Goal: Task Accomplishment & Management: Use online tool/utility

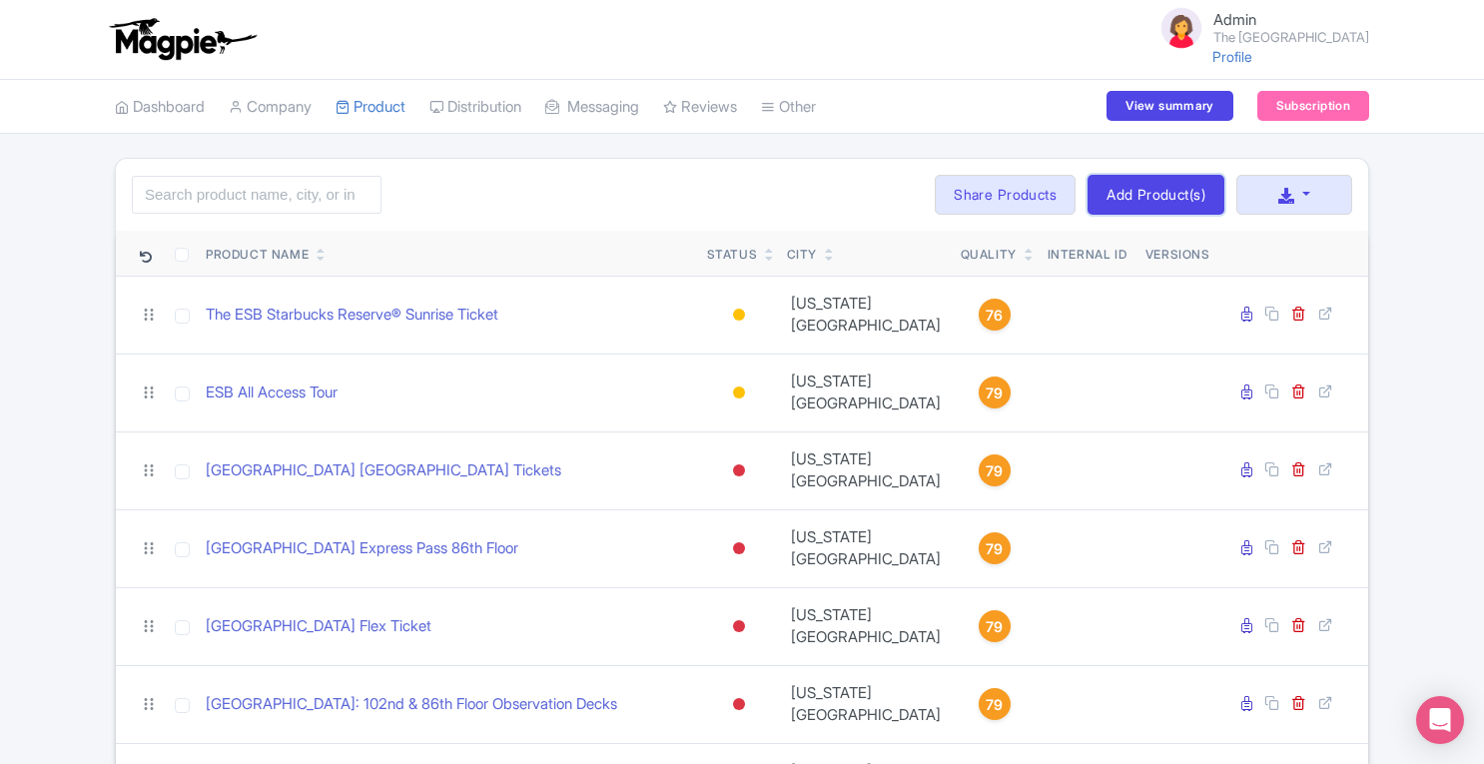
click at [1152, 197] on link "Add Product(s)" at bounding box center [1156, 195] width 137 height 40
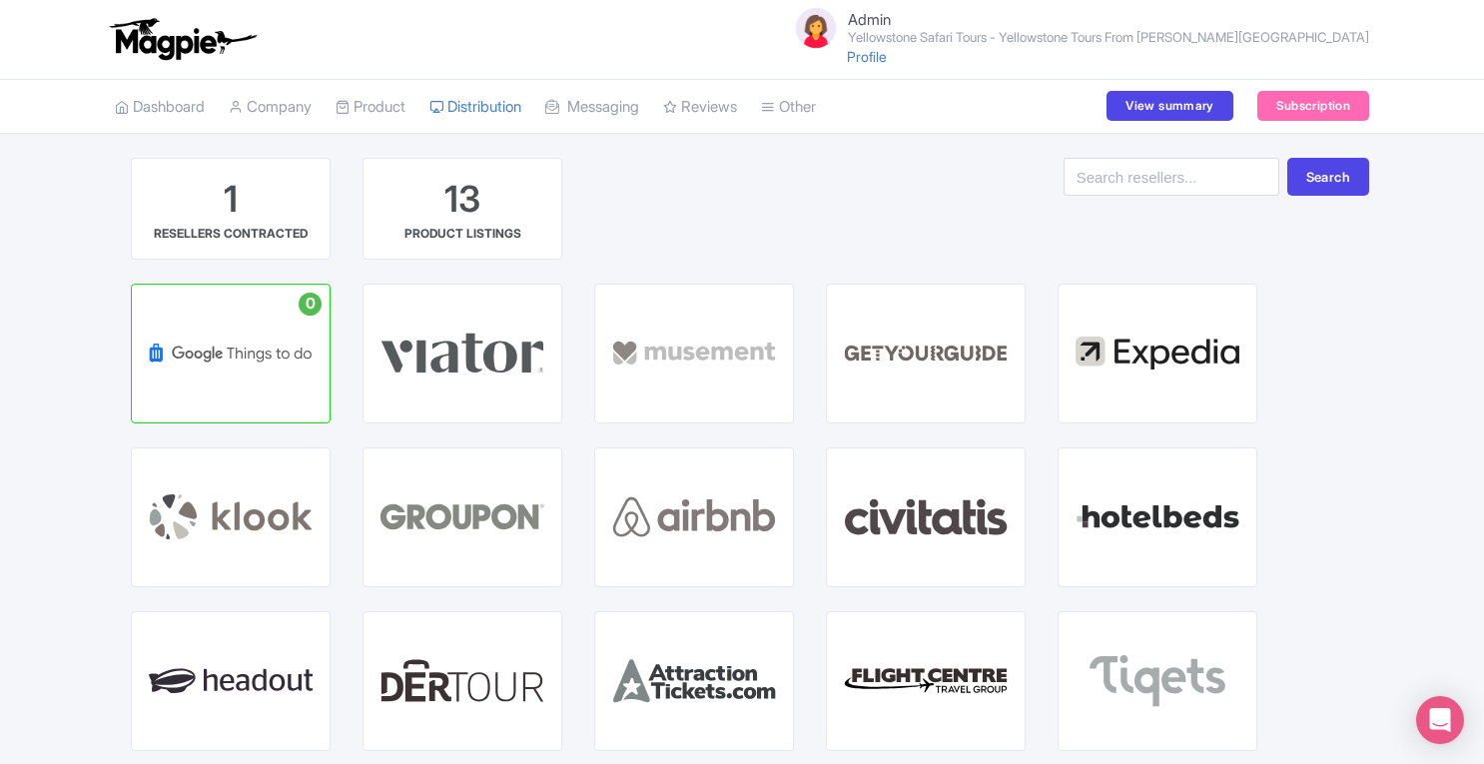
click at [0, 0] on link "My Products" at bounding box center [0, 0] width 0 height 0
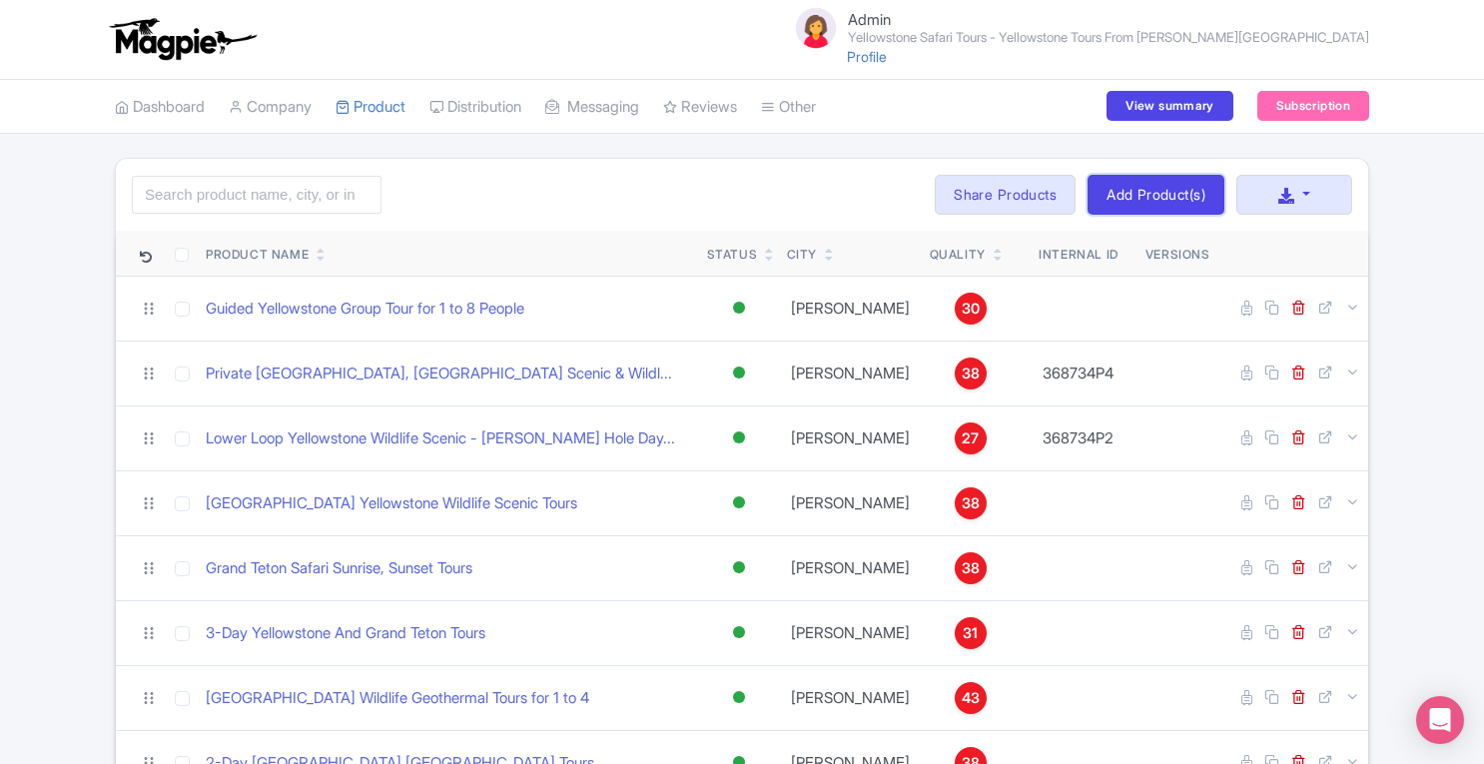
click at [1111, 201] on link "Add Product(s)" at bounding box center [1156, 195] width 137 height 40
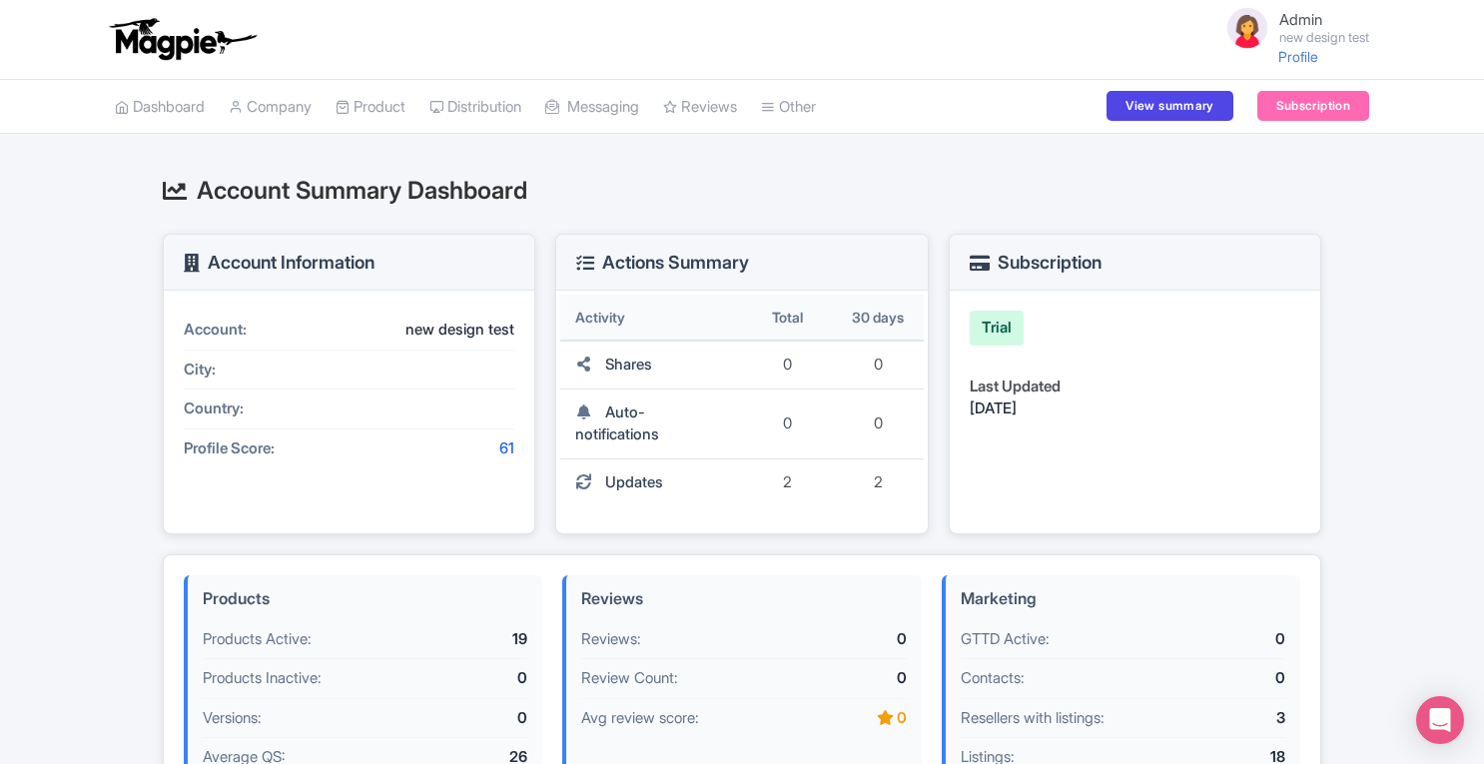
click at [394, 101] on link "Product" at bounding box center [371, 107] width 70 height 55
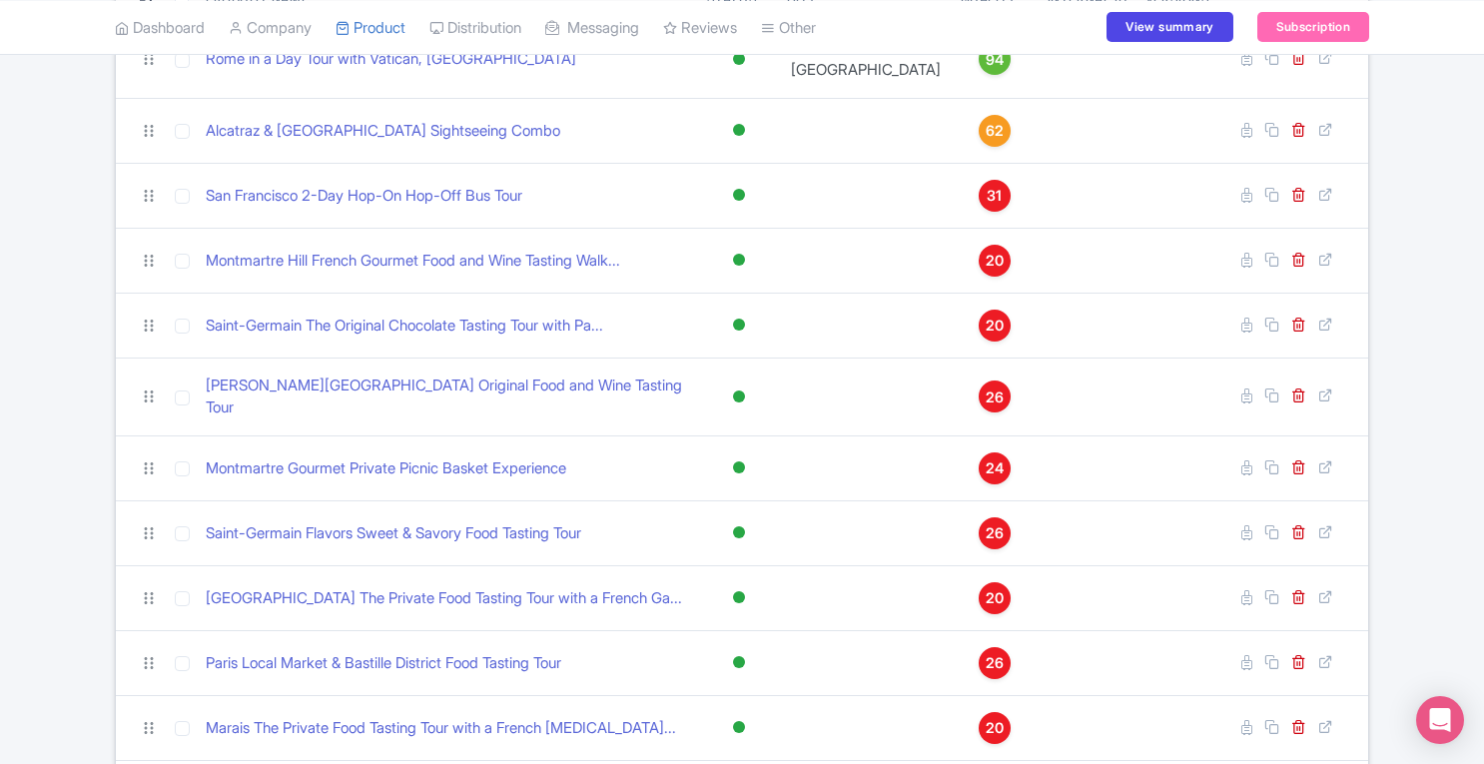
scroll to position [287, 0]
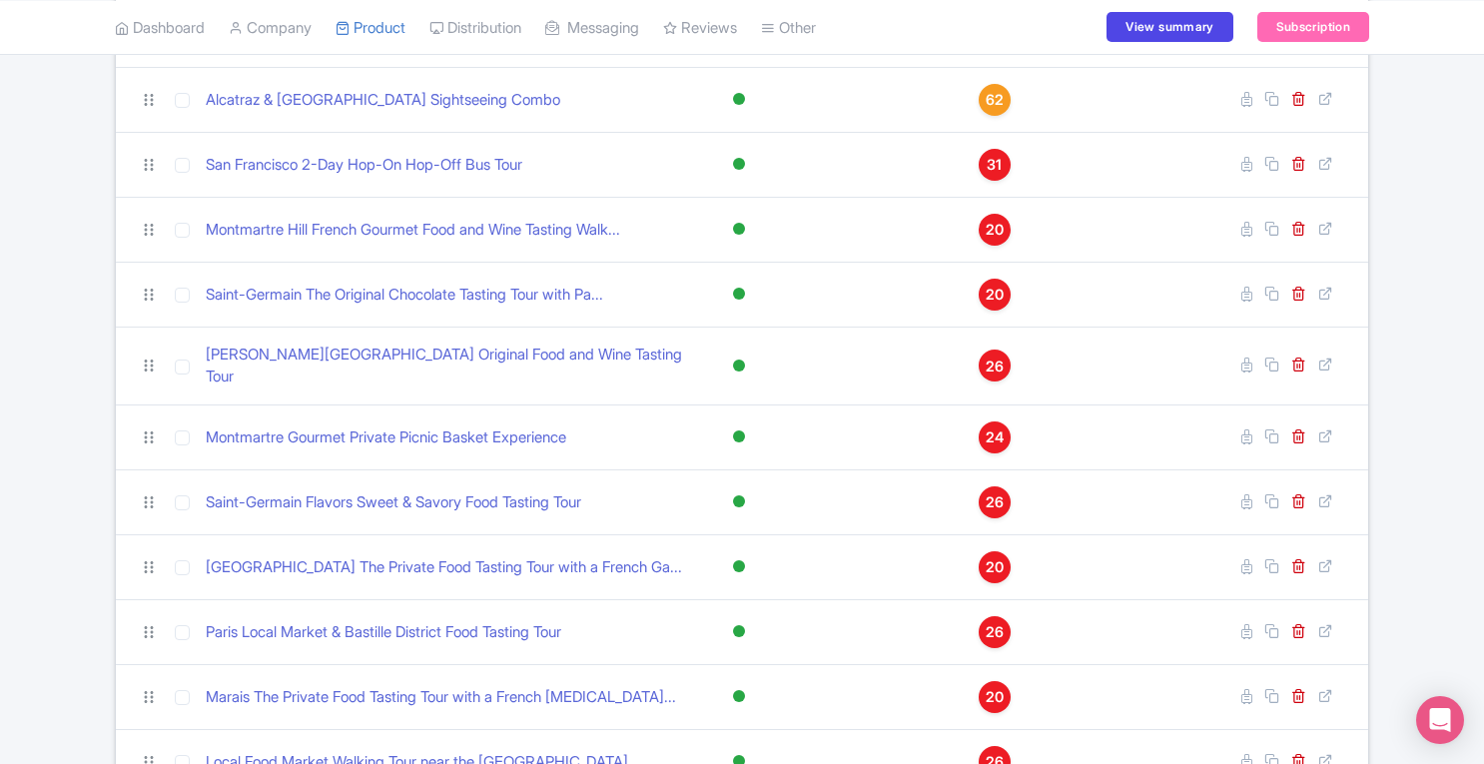
click at [1483, 301] on html "Admin new design test Profile Users Settings Sign out Dashboard Company SST Col…" at bounding box center [742, 95] width 1484 height 764
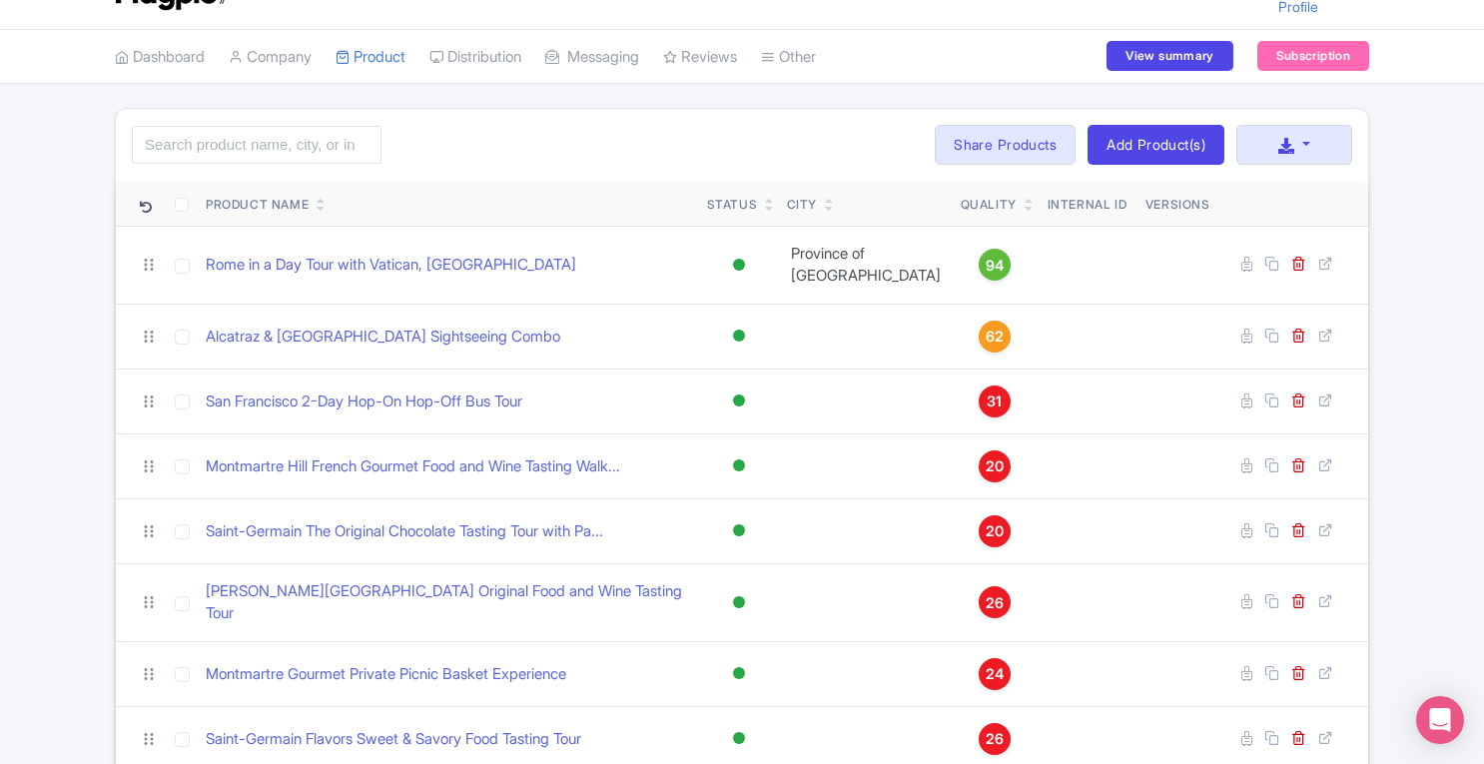
scroll to position [0, 0]
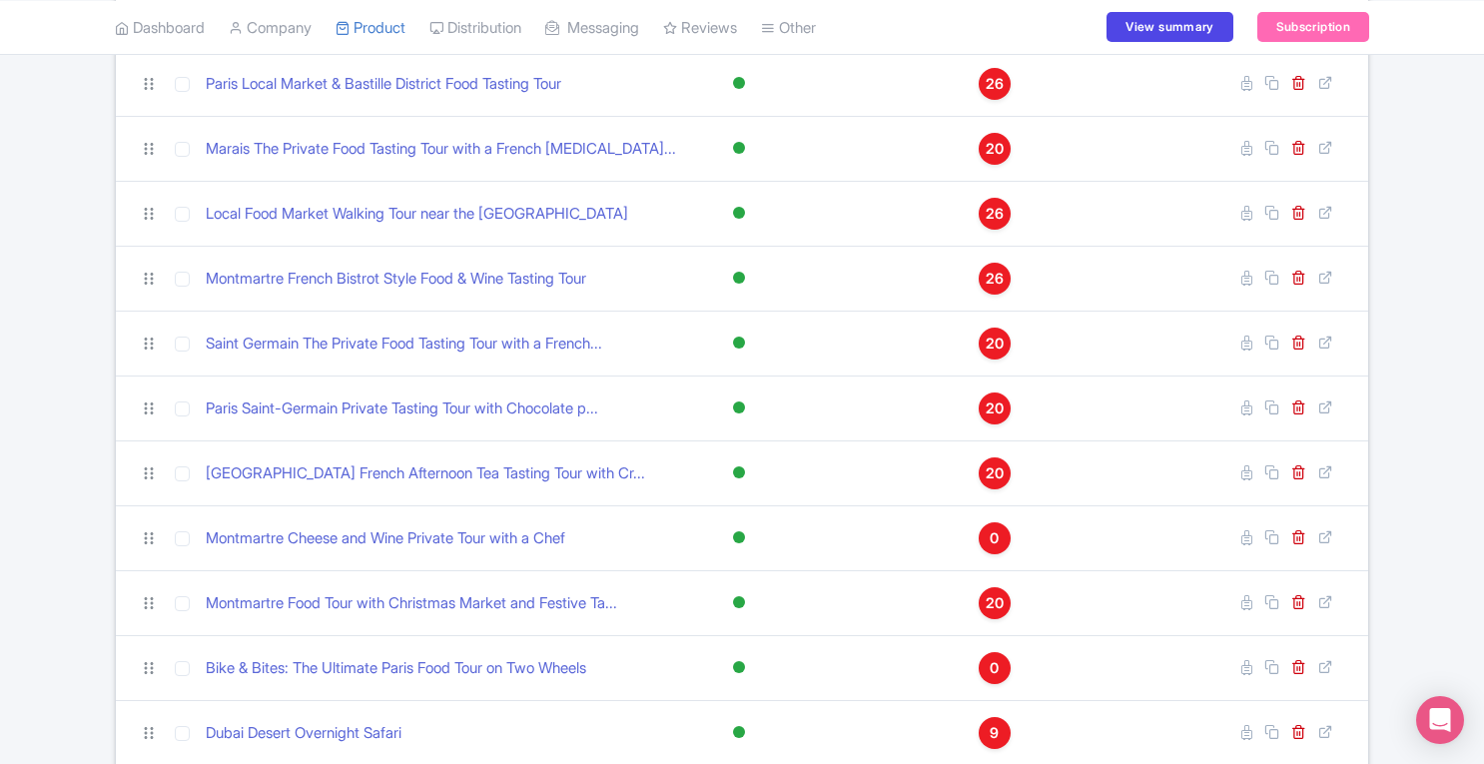
scroll to position [835, 0]
drag, startPoint x: 0, startPoint y: 0, endPoint x: 1489, endPoint y: 508, distance: 1573.5
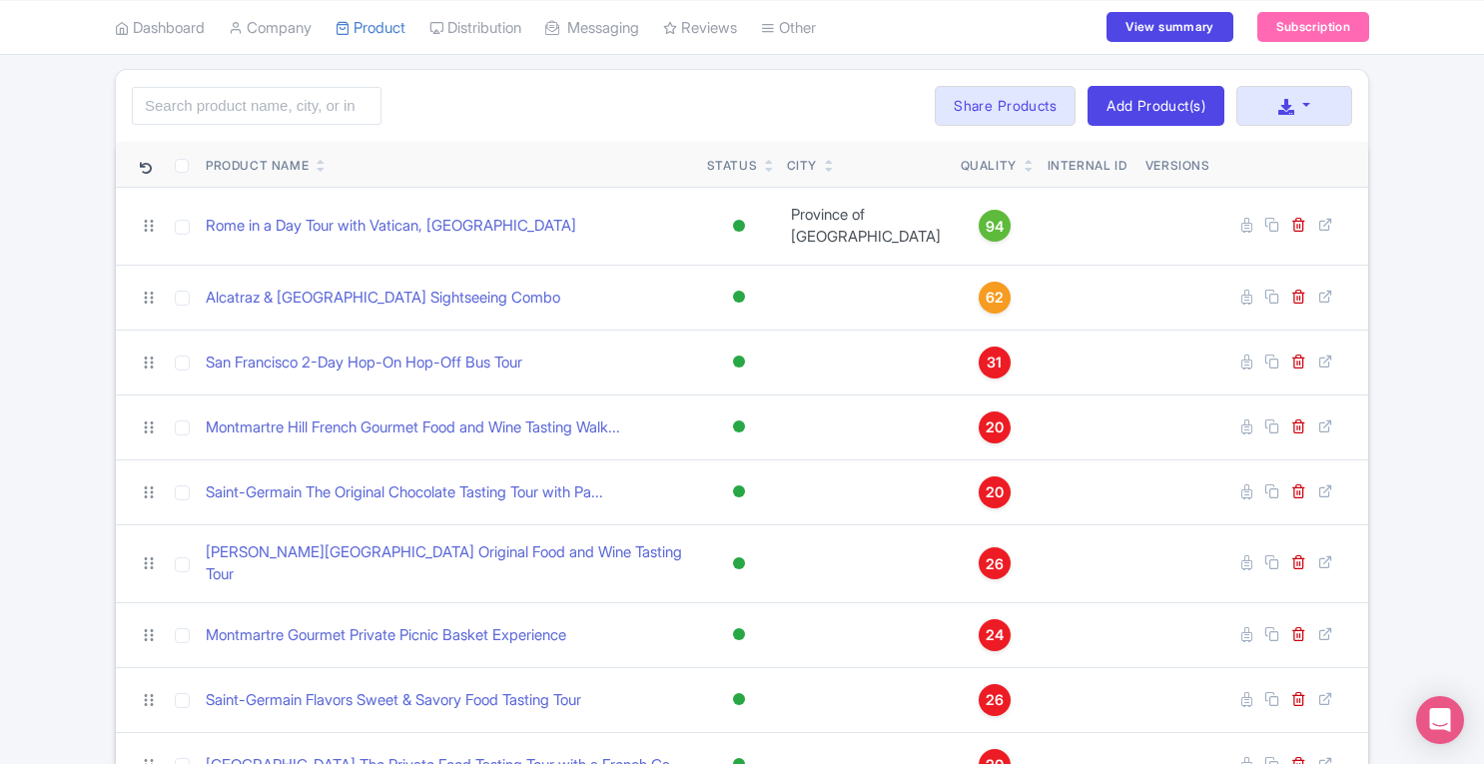
scroll to position [88, 0]
